Goal: Find specific page/section: Find specific page/section

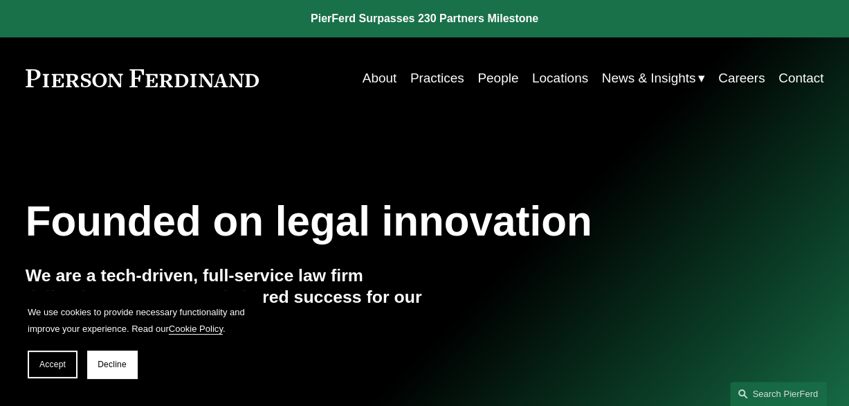
click at [550, 80] on link "Locations" at bounding box center [560, 78] width 56 height 26
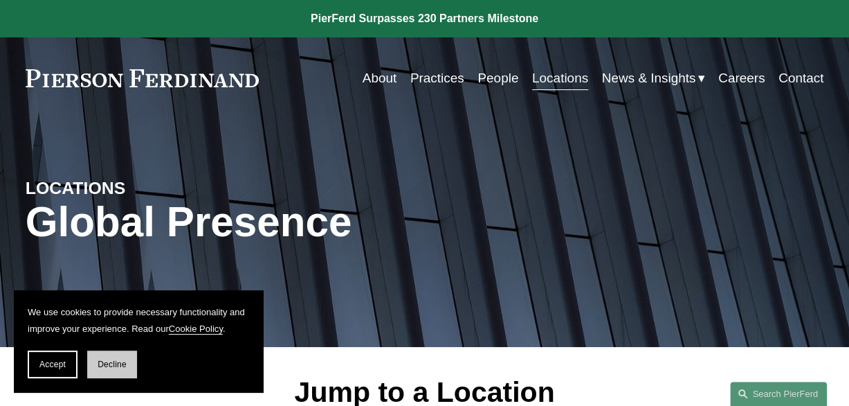
click at [123, 357] on button "Decline" at bounding box center [112, 364] width 50 height 28
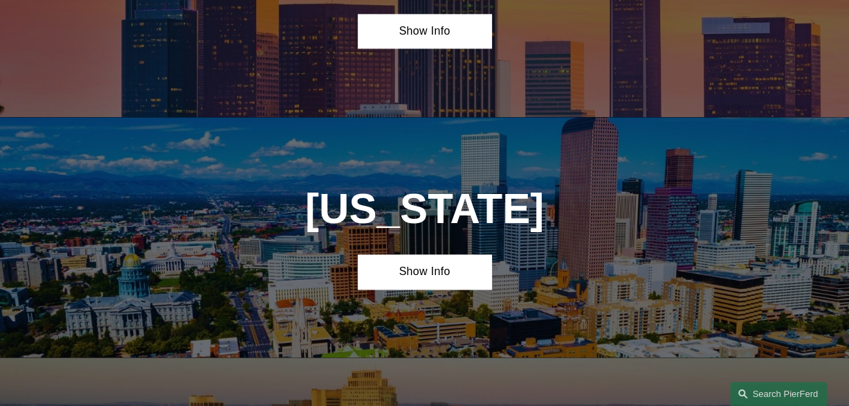
scroll to position [909, 0]
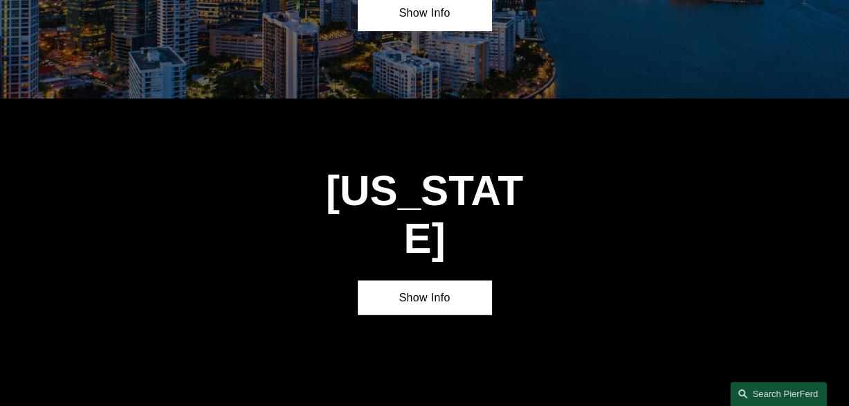
scroll to position [1648, 0]
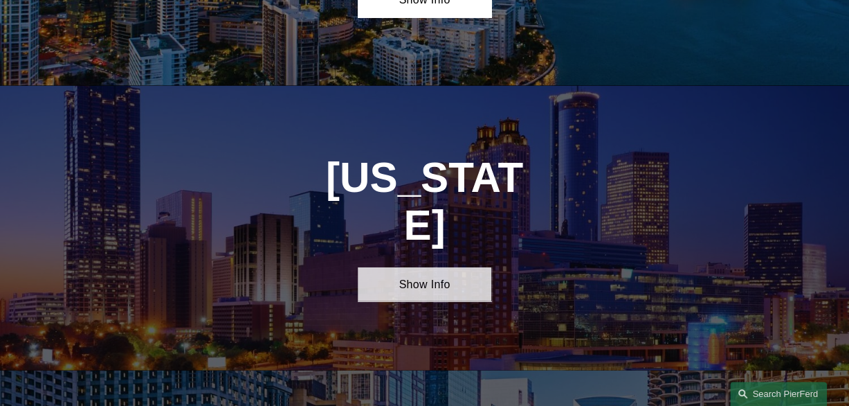
click at [415, 267] on link "Show Info" at bounding box center [424, 284] width 133 height 35
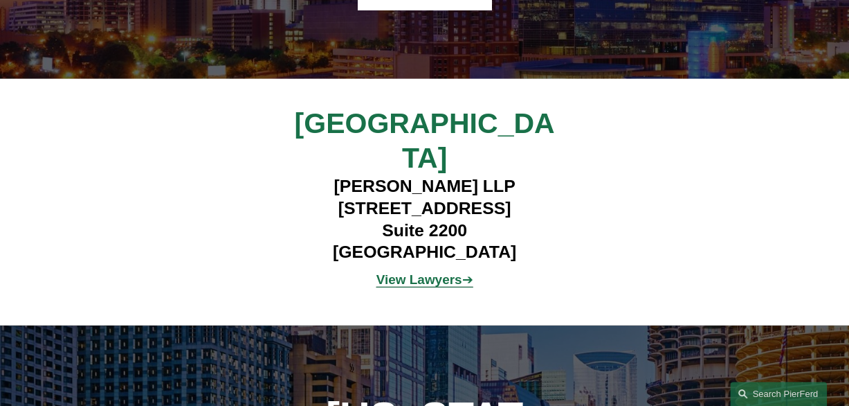
scroll to position [1946, 0]
